Goal: Communication & Community: Answer question/provide support

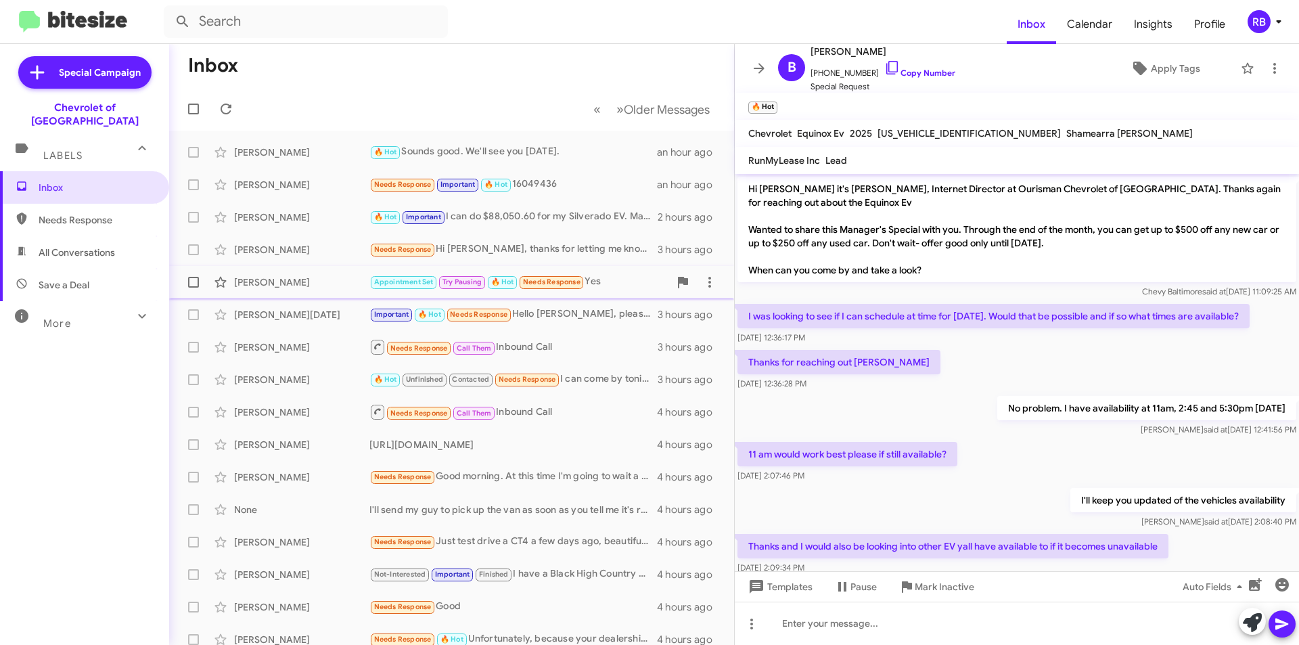
scroll to position [66, 0]
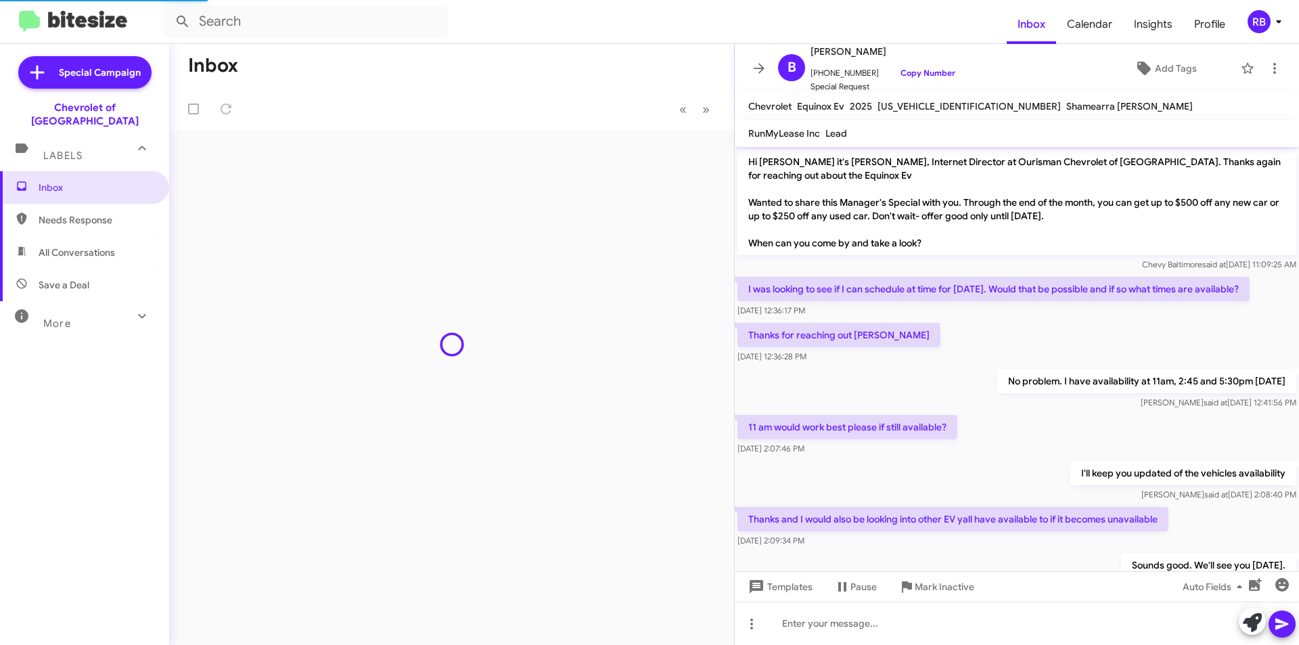
scroll to position [66, 0]
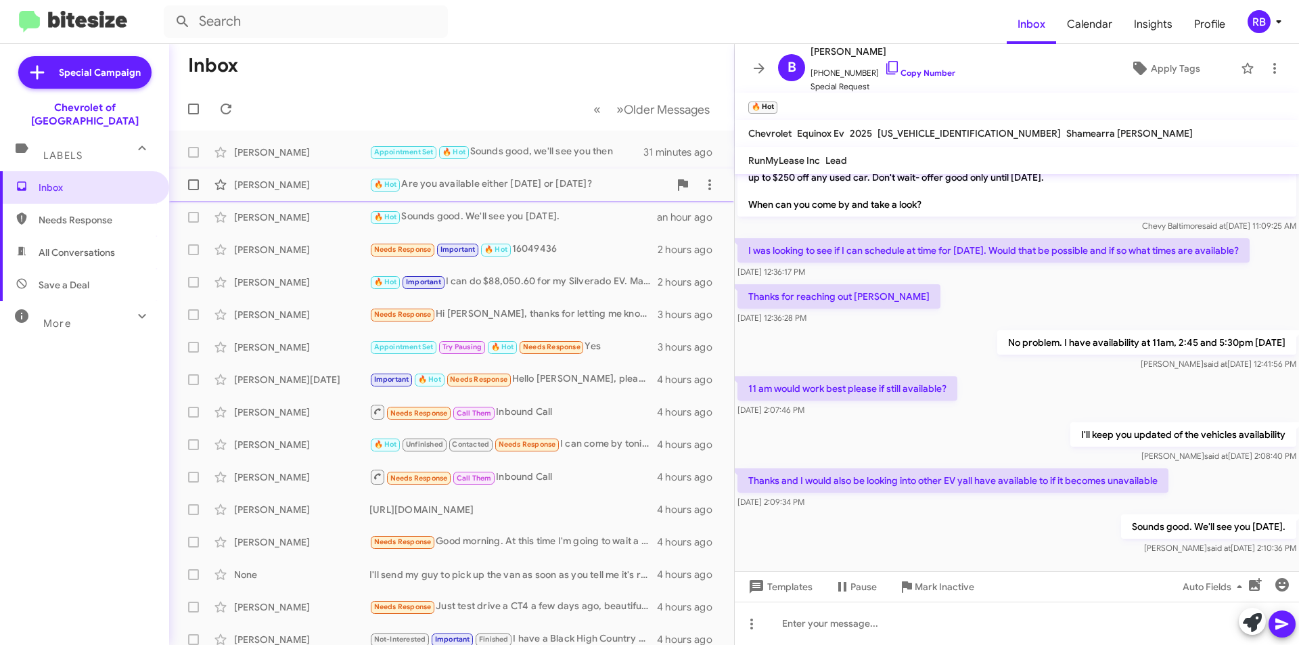
click at [487, 190] on div "🔥 Hot Are you available either today or tomorrow?" at bounding box center [519, 185] width 300 height 16
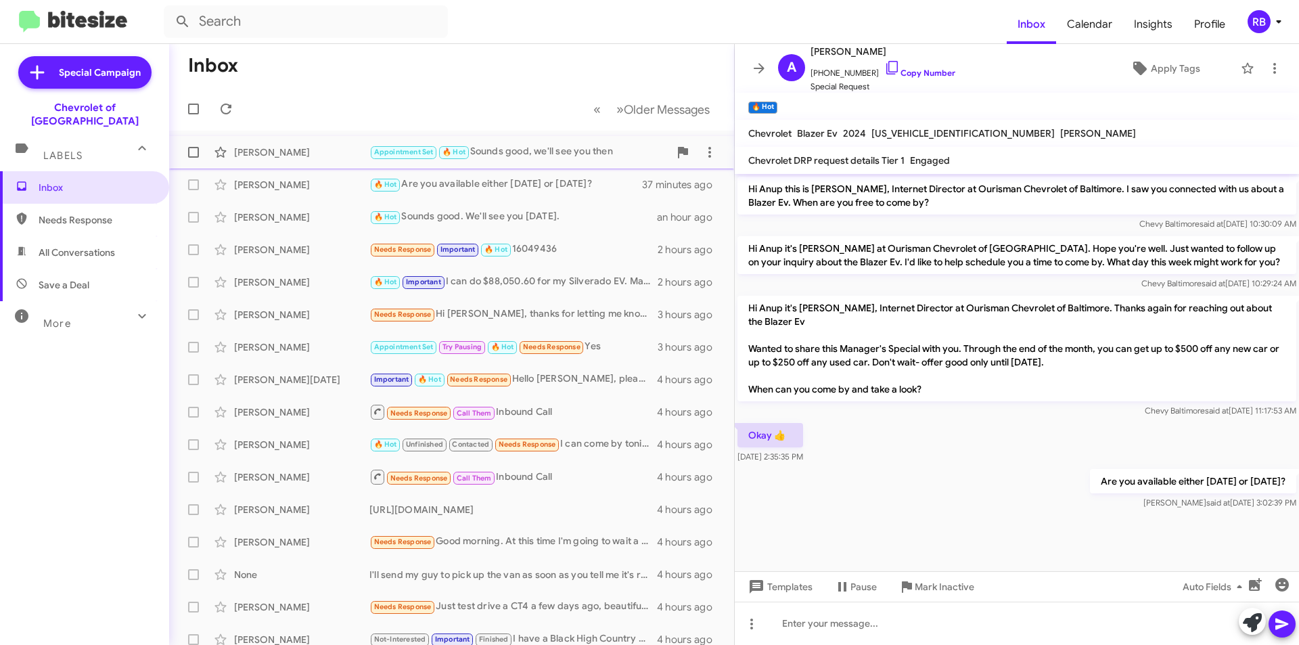
click at [516, 159] on div "Appointment Set 🔥 Hot Sounds good, we'll see you then" at bounding box center [519, 152] width 300 height 16
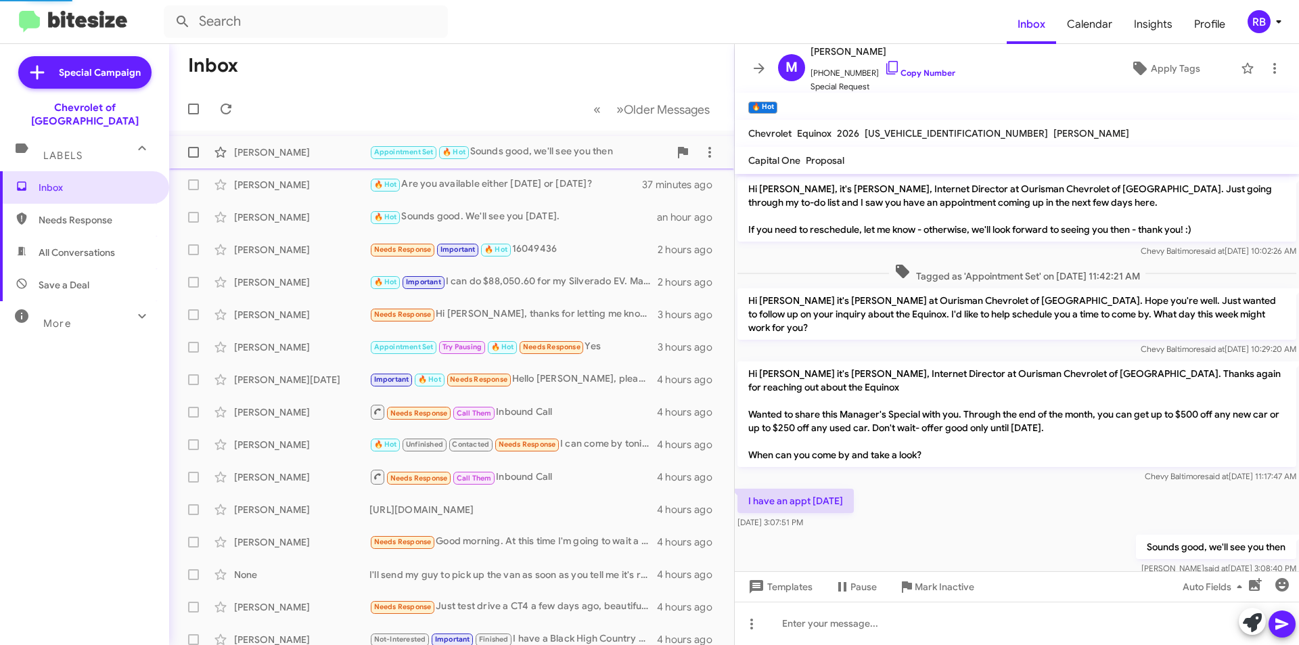
scroll to position [14, 0]
